Goal: Task Accomplishment & Management: Use online tool/utility

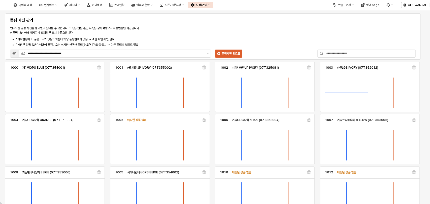
click at [325, 27] on div "**********" at bounding box center [212, 37] width 409 height 42
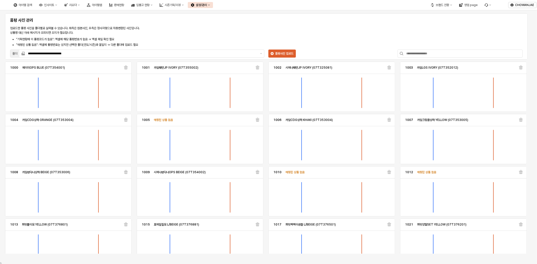
click at [319, 31] on div "**********" at bounding box center [266, 37] width 516 height 42
click at [213, 7] on button "설정/관리" at bounding box center [200, 5] width 25 height 6
click at [181, 5] on div "시즌기획/리뷰" at bounding box center [173, 5] width 16 height 4
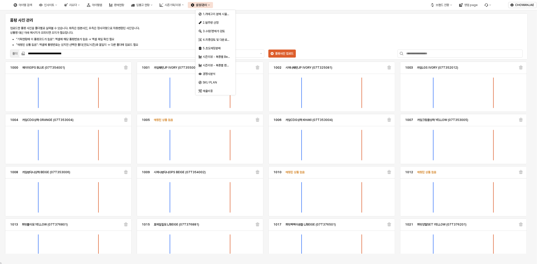
click at [207, 4] on div "설정/관리" at bounding box center [201, 5] width 11 height 4
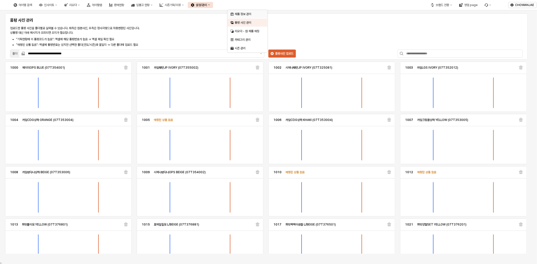
click at [247, 13] on div "제품 정보 관리" at bounding box center [248, 14] width 27 height 4
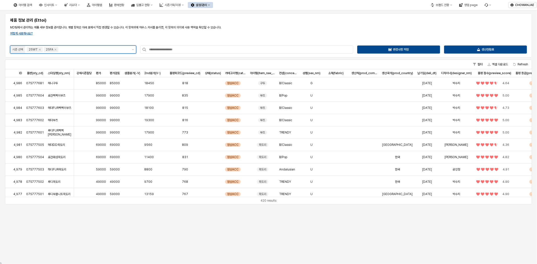
click at [114, 51] on input "App Frame" at bounding box center [93, 49] width 69 height 5
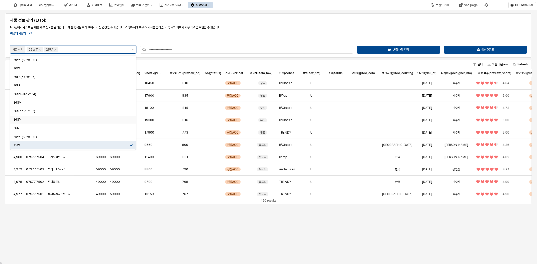
click at [99, 119] on div "26SP" at bounding box center [71, 120] width 117 height 4
click at [54, 50] on icon "Remove 25FA" at bounding box center [55, 50] width 4 height 4
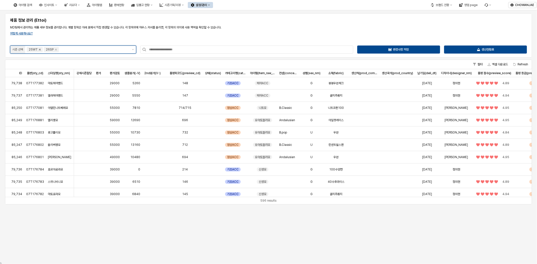
click at [40, 49] on icon "Remove 25WT" at bounding box center [40, 50] width 2 height 2
click at [101, 37] on div "제품 정보 관리 (Ettoi) MD팀에서 관리하는 제품 세부 정보를 관리합니다. 개별 항목은 아래 표에서 직접 변경할 수 있습니다. 각 항목위…" at bounding box center [268, 35] width 521 height 38
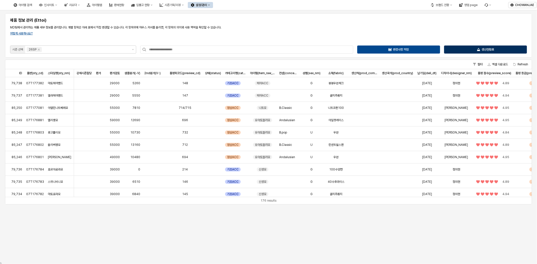
click at [429, 49] on p "생산현황표" at bounding box center [487, 50] width 13 height 4
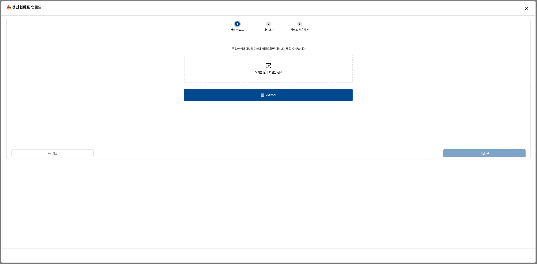
click at [296, 64] on label "여기를 눌러 파일을 선택" at bounding box center [268, 68] width 168 height 27
click at [268, 69] on input "여기를 눌러 파일을 선택" at bounding box center [268, 69] width 0 height 0
type input "**********"
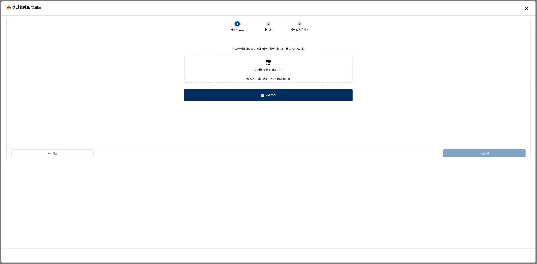
click at [251, 95] on div "미리보기" at bounding box center [268, 95] width 164 height 12
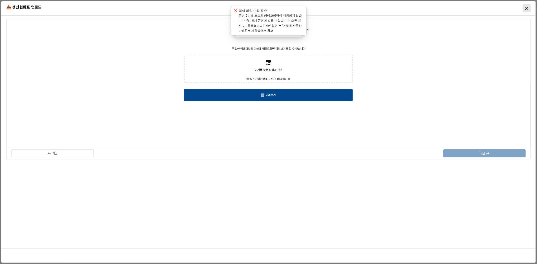
click at [429, 5] on div "Close" at bounding box center [527, 9] width 8 height 8
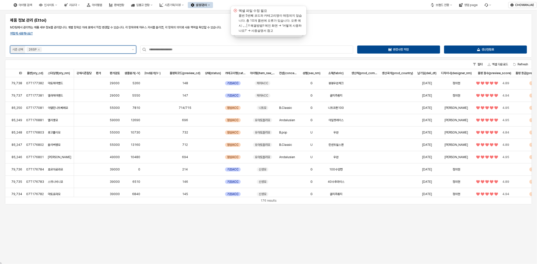
click at [79, 47] on div "App Frame" at bounding box center [85, 50] width 87 height 6
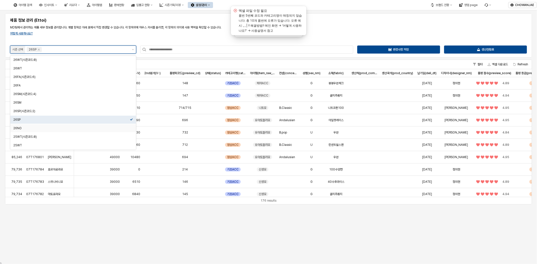
click at [61, 127] on div "26NO" at bounding box center [71, 128] width 117 height 4
click at [39, 50] on icon "Remove 26SP" at bounding box center [39, 50] width 4 height 4
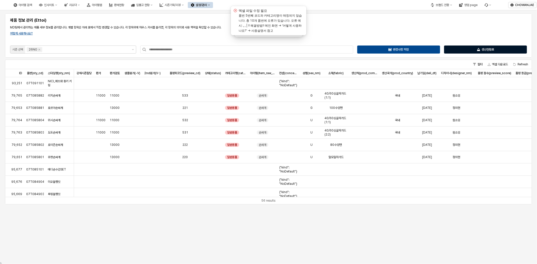
click at [429, 49] on div "생산현황표" at bounding box center [485, 50] width 78 height 8
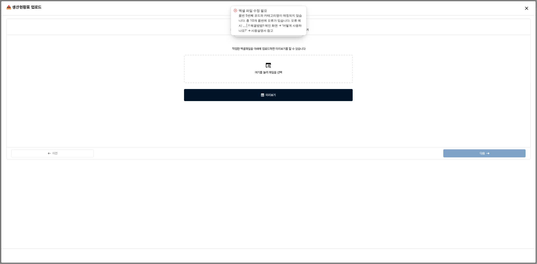
click at [309, 94] on div "미리보기" at bounding box center [268, 95] width 164 height 12
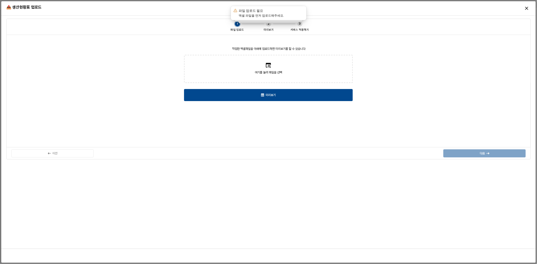
click at [302, 74] on label "여기를 눌러 파일을 선택" at bounding box center [268, 68] width 168 height 27
click at [268, 69] on input "여기를 눌러 파일을 선택" at bounding box center [268, 69] width 0 height 0
type input "**********"
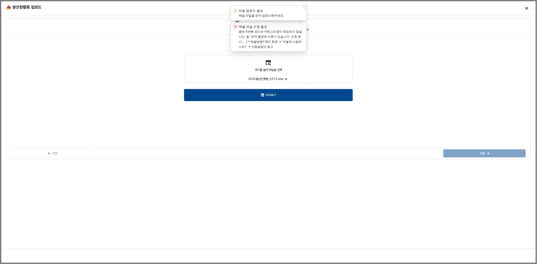
click at [306, 5] on icon "Notifications (F8)" at bounding box center [305, 6] width 3 height 3
drag, startPoint x: 306, startPoint y: 5, endPoint x: 312, endPoint y: 9, distance: 6.4
click at [306, 5] on icon "Notifications (F8)" at bounding box center [305, 6] width 3 height 3
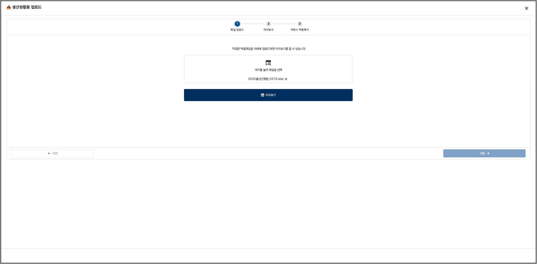
click at [295, 99] on div "미리보기" at bounding box center [268, 95] width 164 height 12
